Goal: Participate in discussion

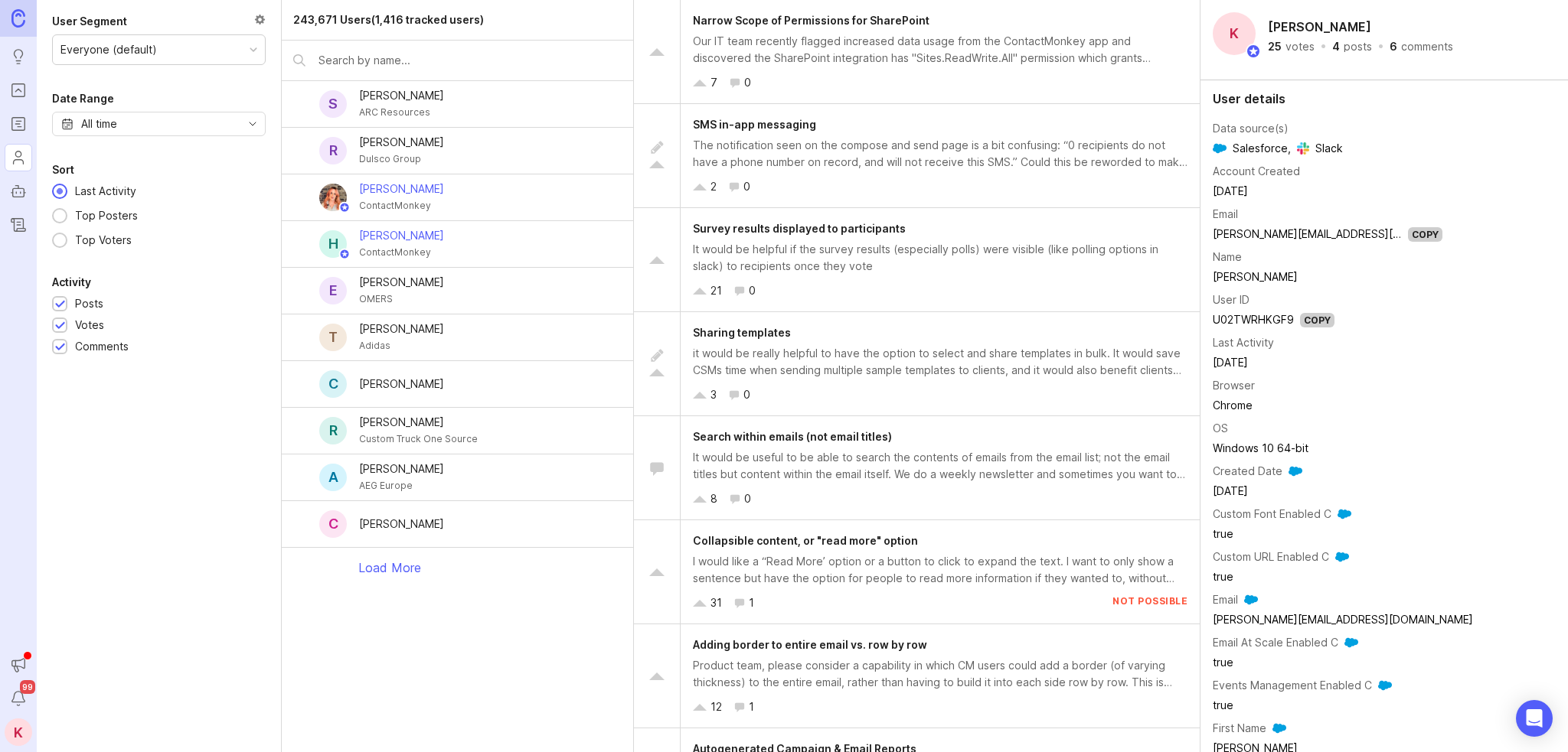
click at [15, 88] on icon "Portal" at bounding box center [18, 90] width 17 height 18
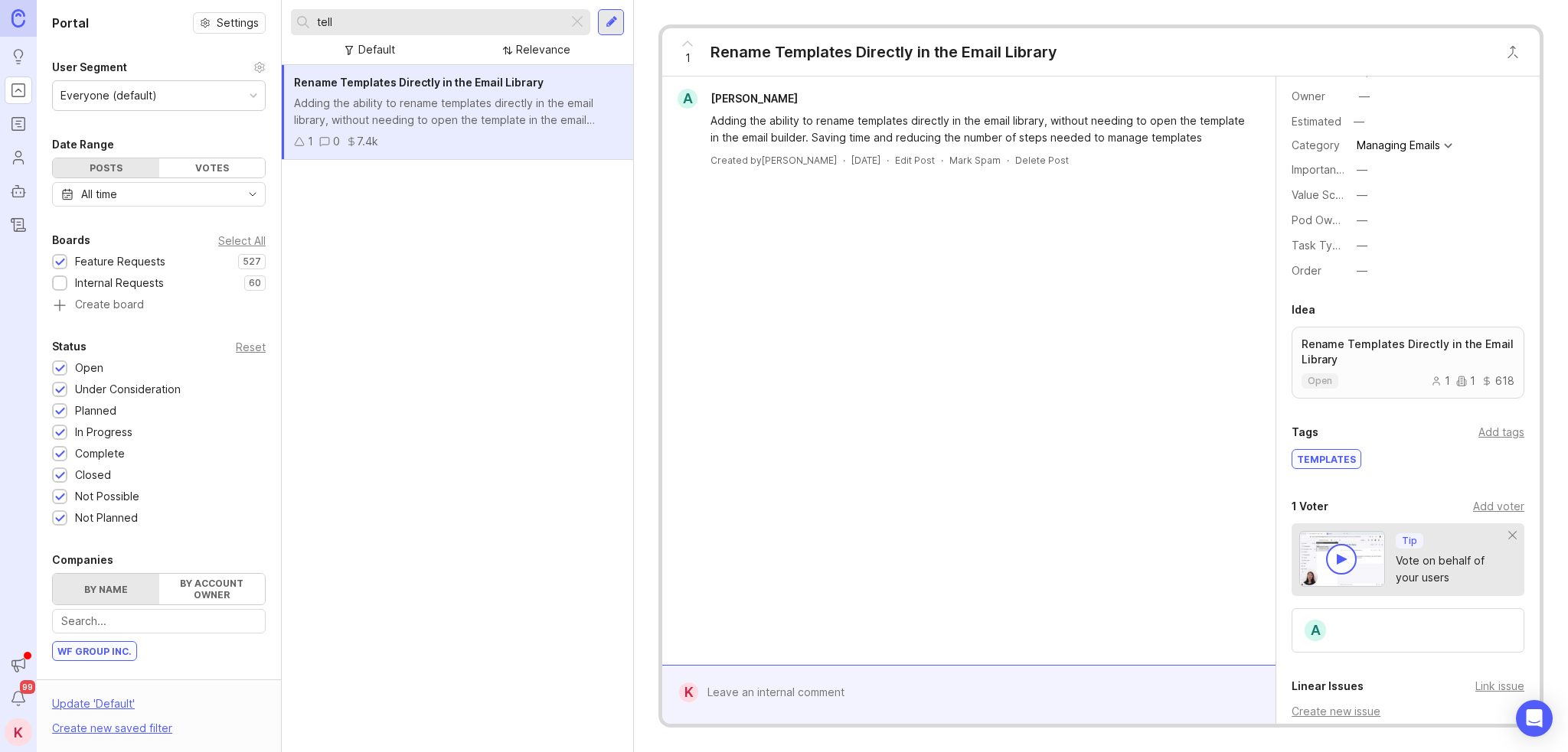
scroll to position [229, 0]
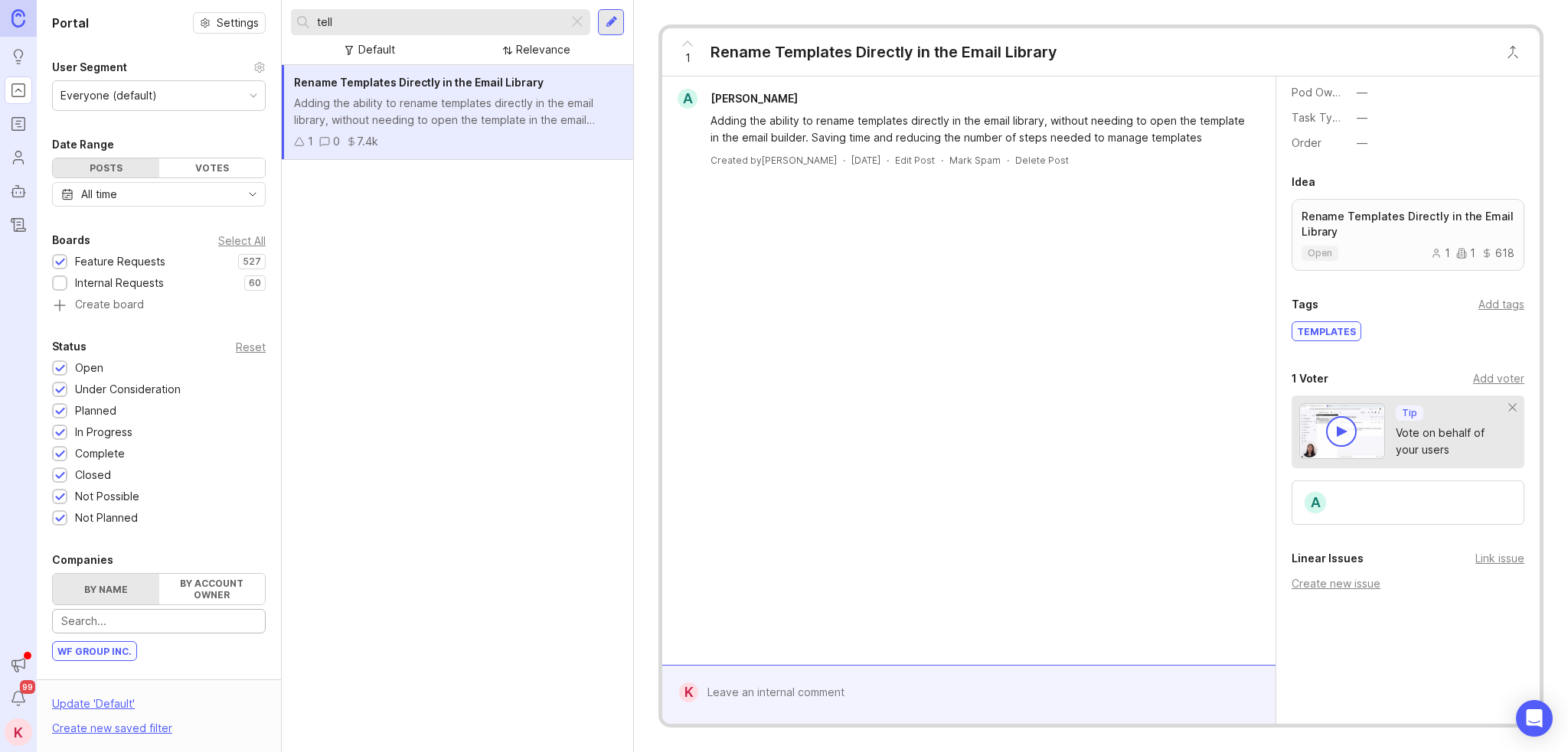
click at [159, 617] on input "text" at bounding box center [159, 621] width 195 height 17
type input "file manager"
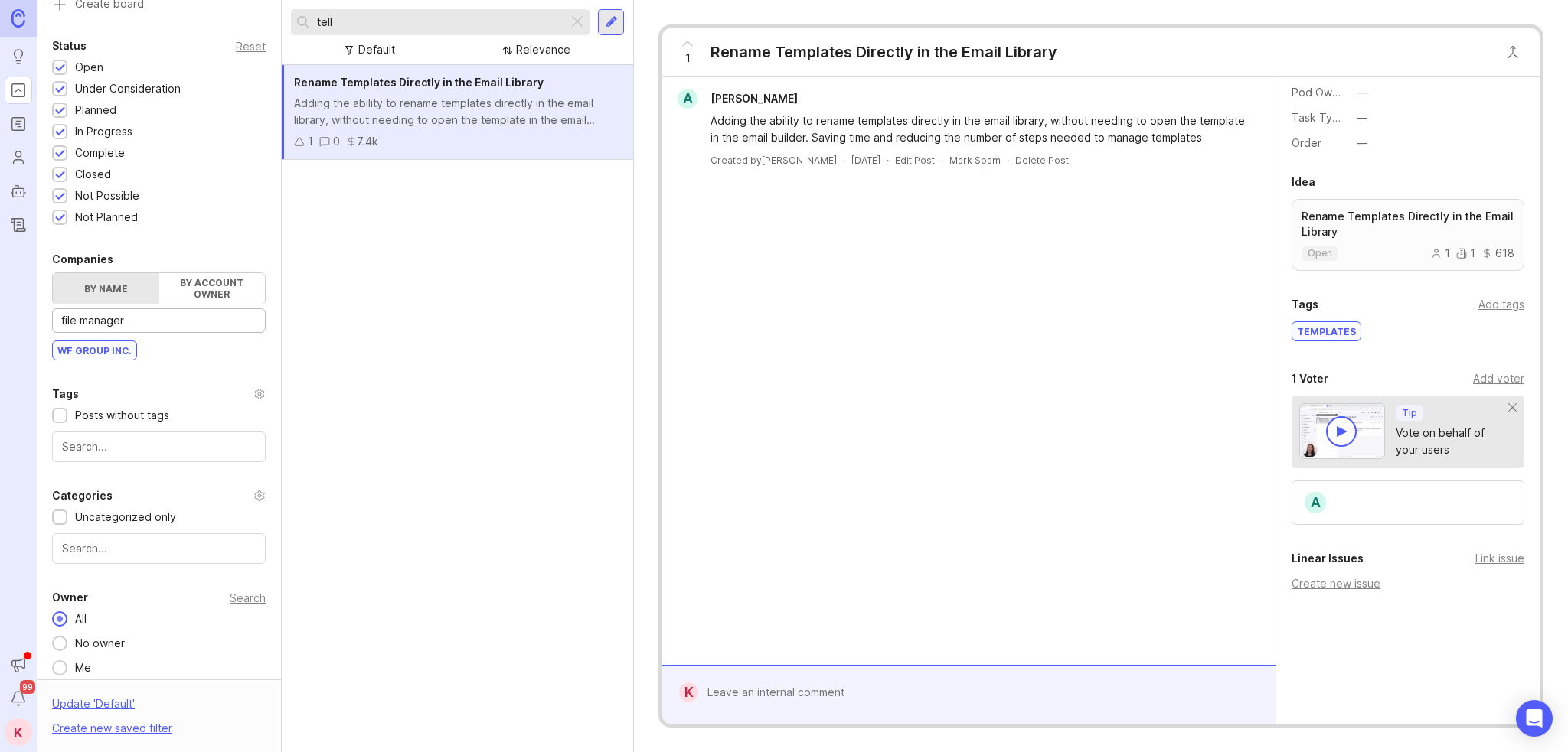
scroll to position [306, 0]
click at [18, 27] on img at bounding box center [18, 18] width 14 height 18
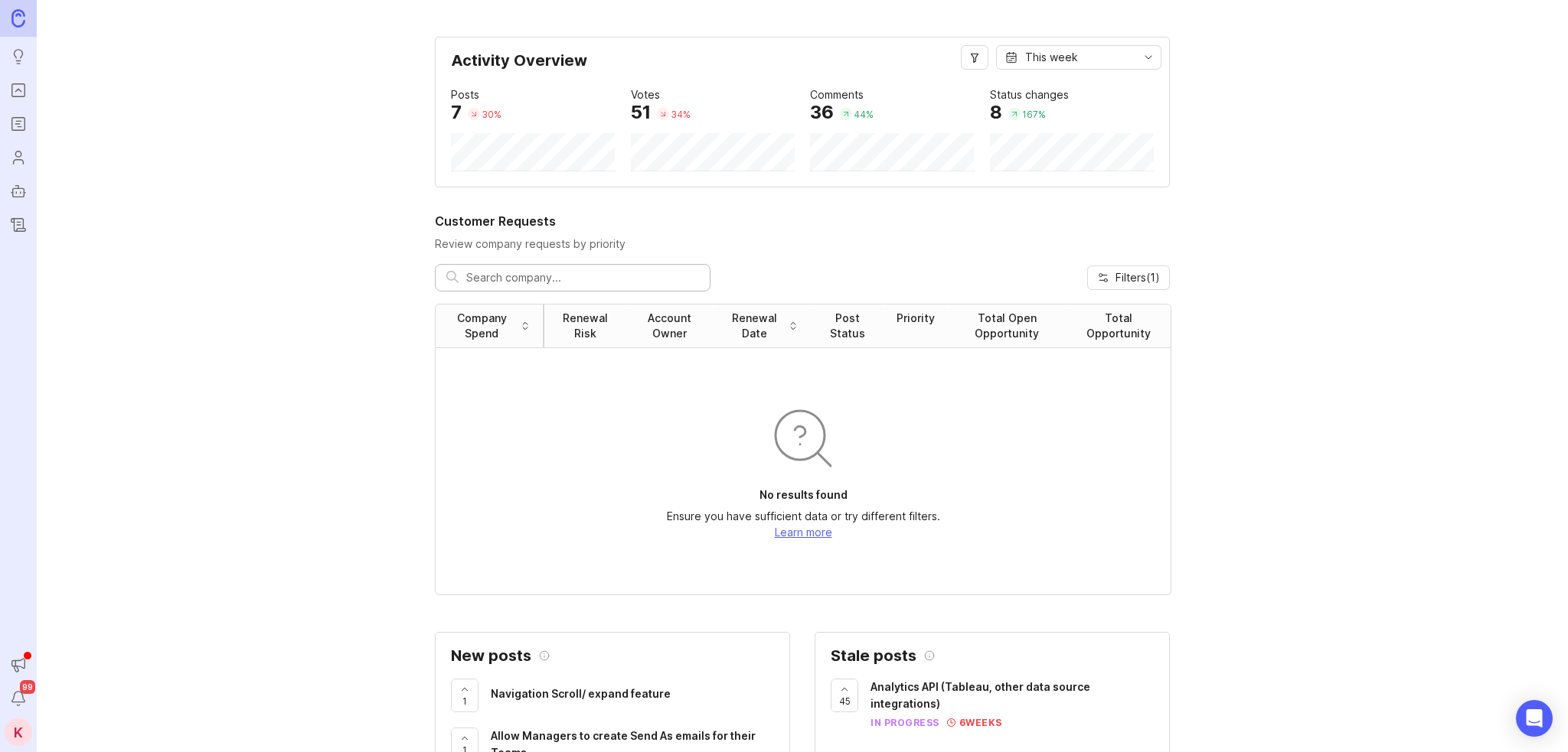
drag, startPoint x: 548, startPoint y: 275, endPoint x: 549, endPoint y: 257, distance: 18.0
click at [548, 271] on input "text" at bounding box center [583, 278] width 233 height 17
type input "file manager"
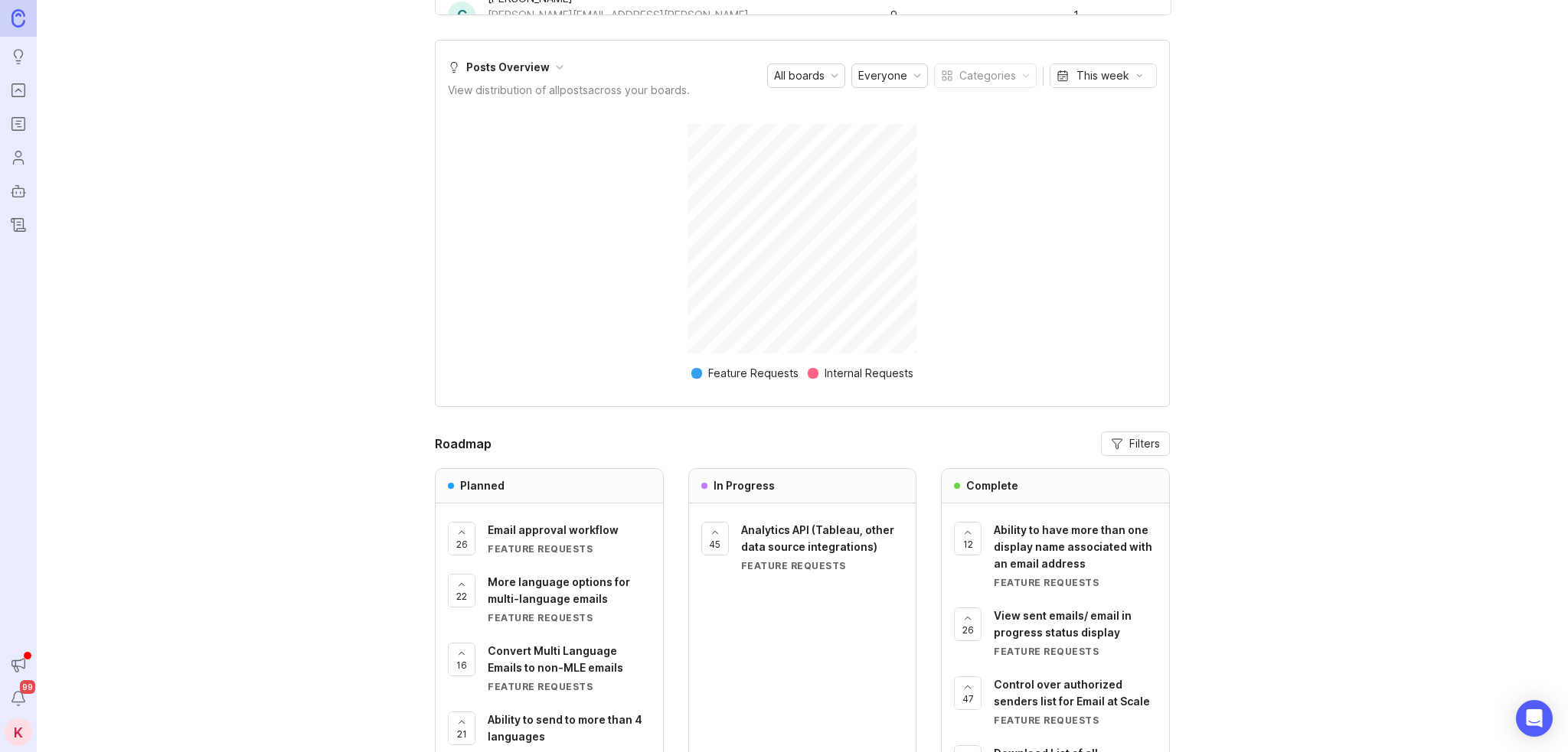
scroll to position [1013, 0]
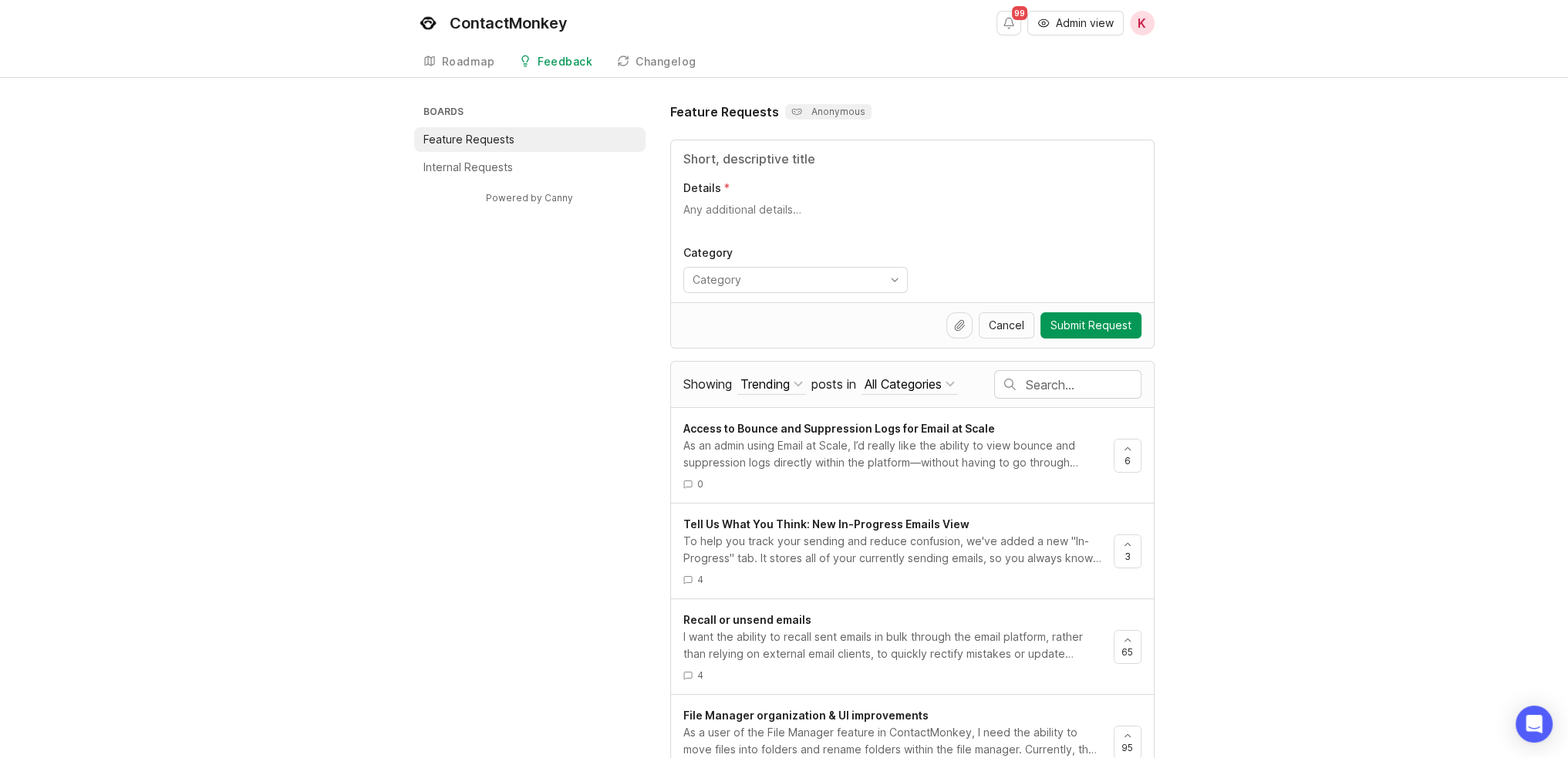
click at [1046, 382] on input "text" at bounding box center [1083, 384] width 115 height 17
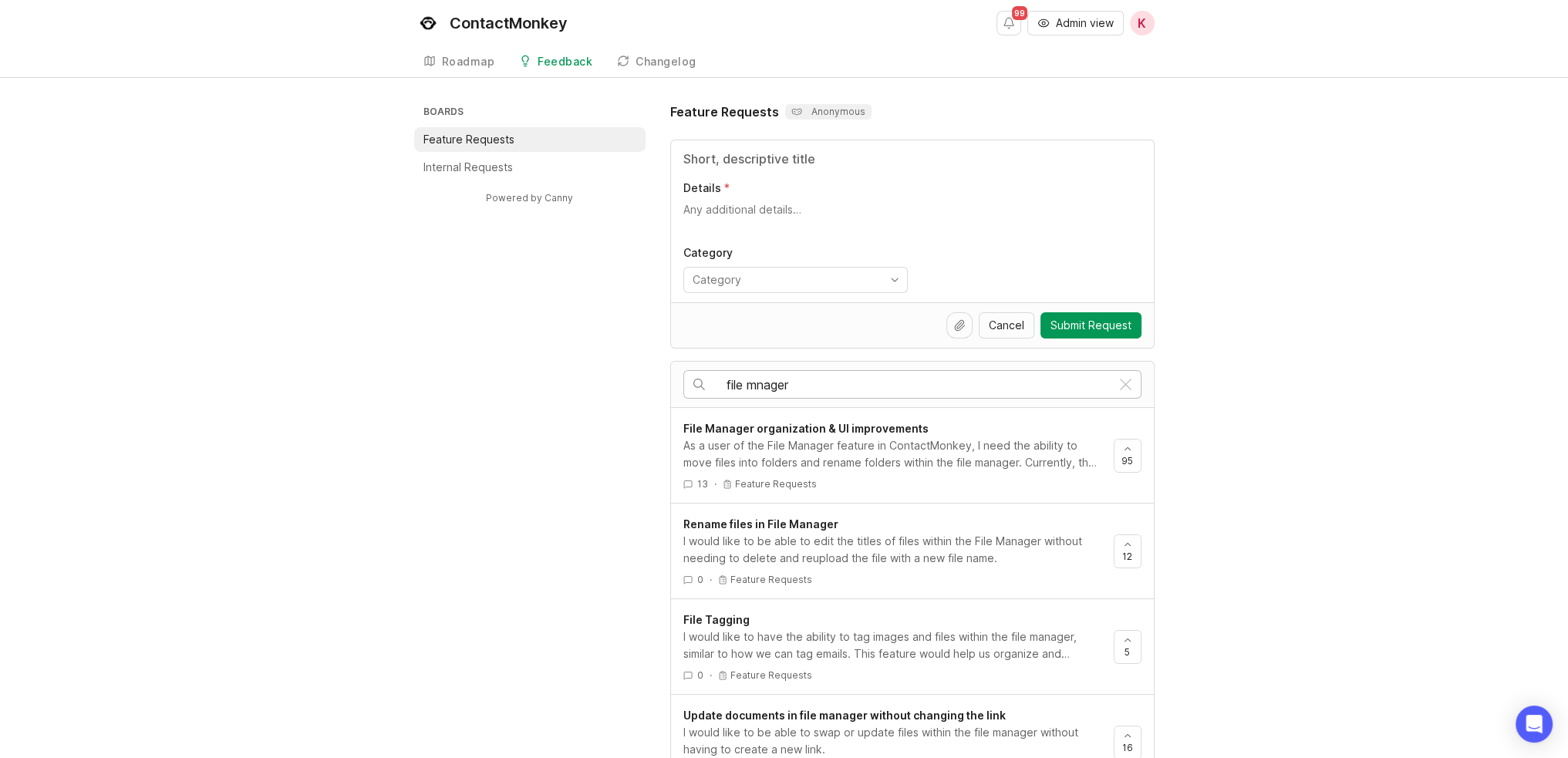
click at [759, 379] on input "file mnager" at bounding box center [918, 384] width 384 height 17
type input "file manager"
click at [883, 424] on span "File Manager organization & UI improvements" at bounding box center [806, 428] width 245 height 13
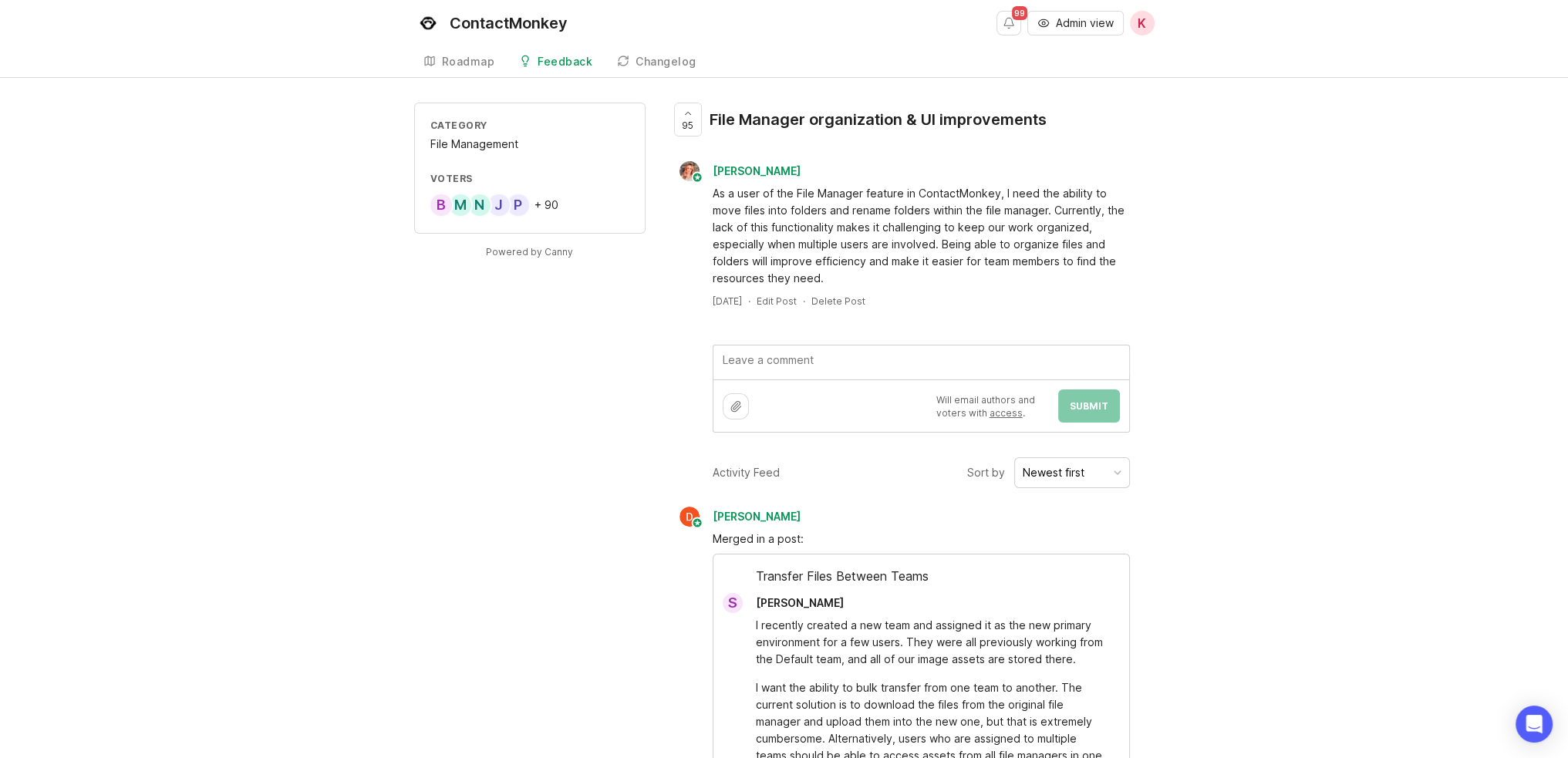
click at [784, 362] on textarea at bounding box center [920, 362] width 416 height 34
click at [686, 129] on span "95" at bounding box center [687, 125] width 11 height 13
